Goal: Task Accomplishment & Management: Manage account settings

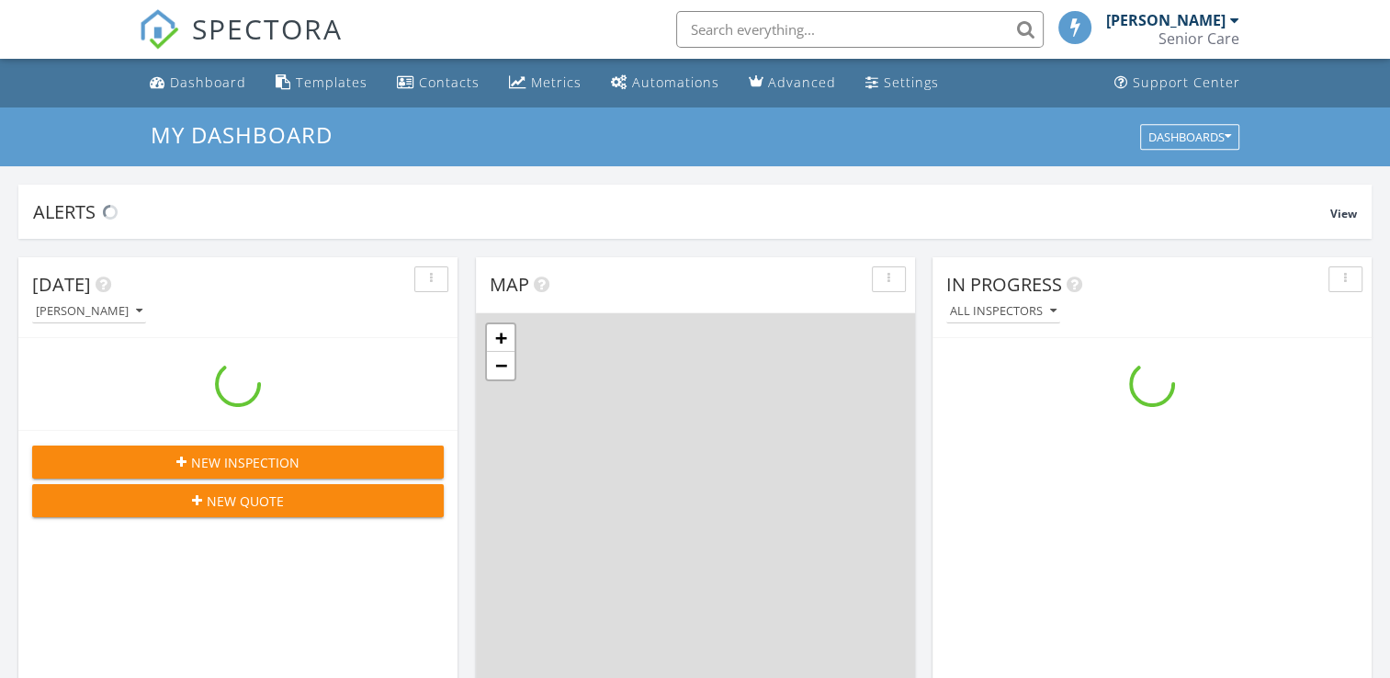
scroll to position [1700, 1418]
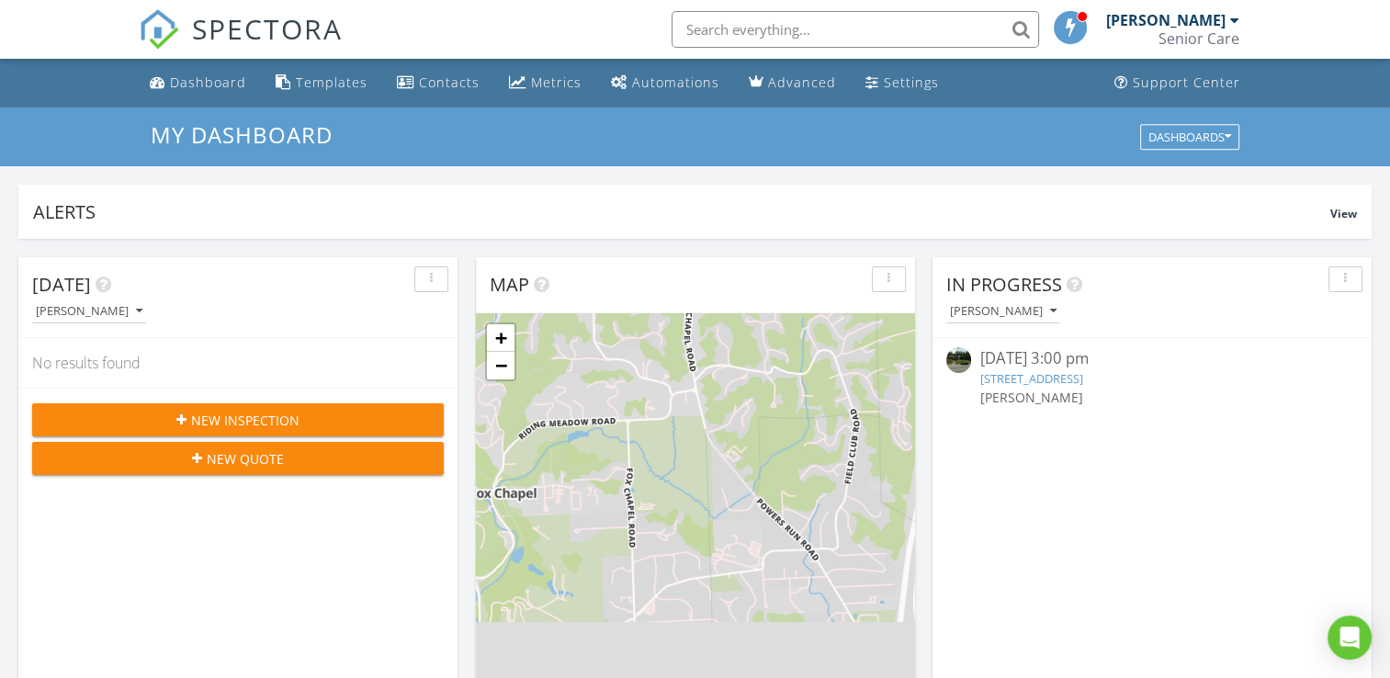
click at [1081, 380] on link "3883 Beechwood Blvd, Pittsburgh, PA 15217" at bounding box center [1031, 378] width 103 height 17
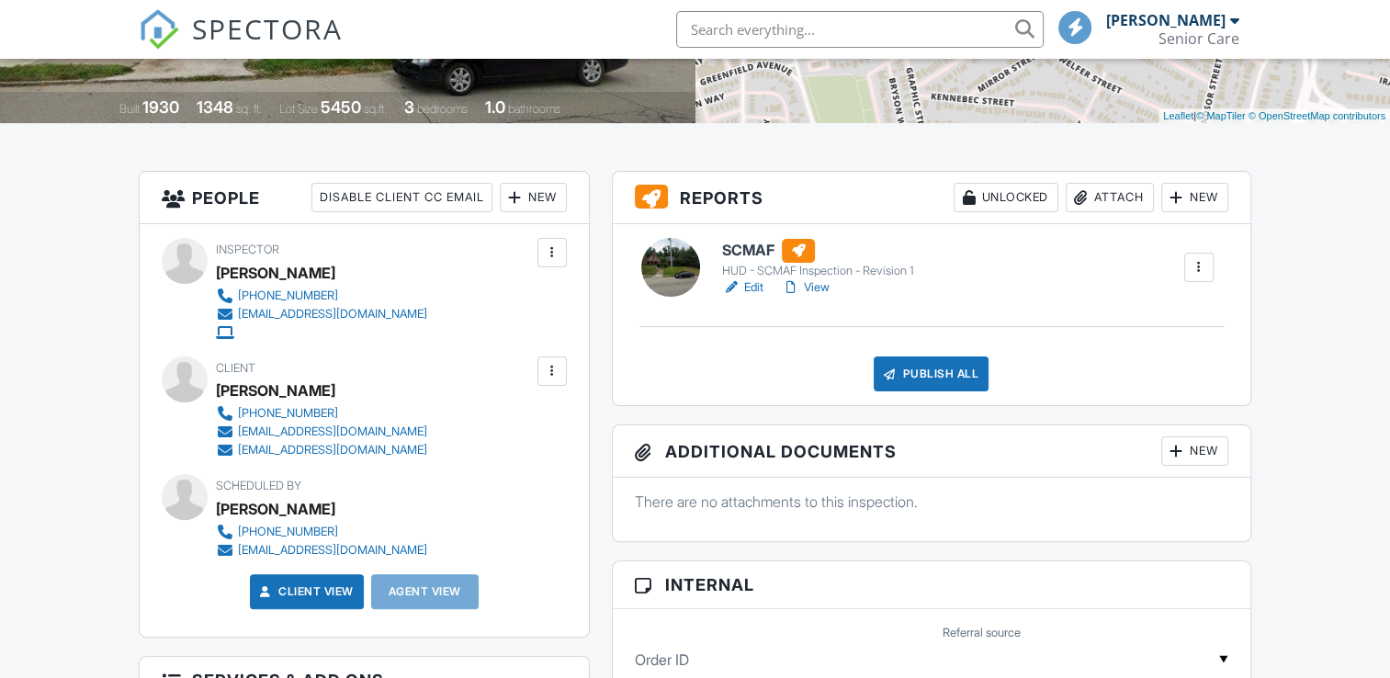
scroll to position [367, 0]
click at [747, 288] on link "Edit" at bounding box center [742, 287] width 41 height 18
